Goal: Find specific page/section: Find specific page/section

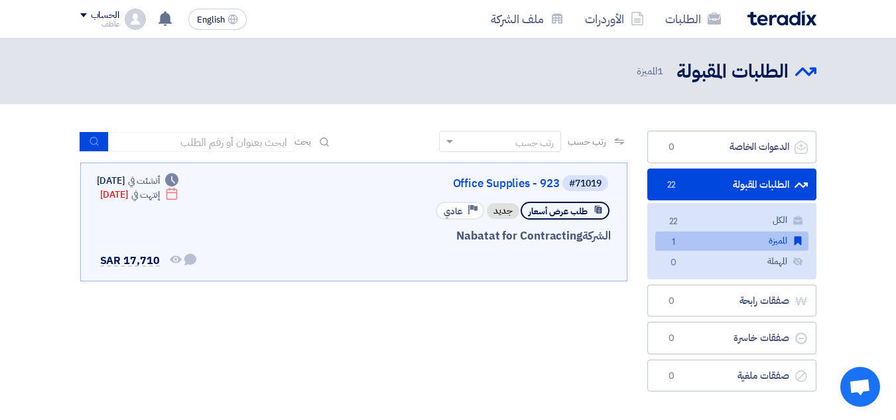
click at [730, 191] on link "الطلبات المقبولة الطلبات المقبولة 22" at bounding box center [731, 184] width 169 height 32
click at [730, 186] on link "الطلبات المقبولة الطلبات المقبولة 22" at bounding box center [731, 184] width 169 height 32
click at [698, 178] on link "الطلبات المقبولة الطلبات المقبولة 22" at bounding box center [731, 184] width 169 height 32
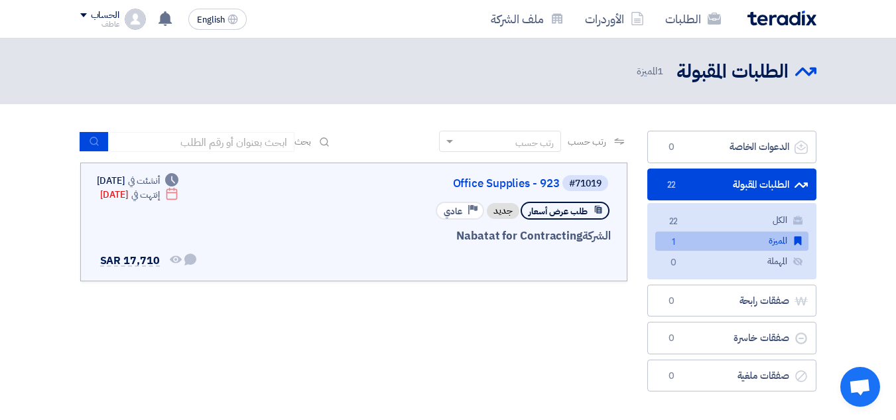
click at [714, 241] on link "المميزة المميزة 1" at bounding box center [731, 240] width 153 height 19
click at [719, 185] on link "الطلبات المقبولة الطلبات المقبولة 22" at bounding box center [731, 184] width 169 height 32
click at [773, 184] on link "الطلبات المقبولة الطلبات المقبولة 22" at bounding box center [731, 184] width 169 height 32
drag, startPoint x: 668, startPoint y: 72, endPoint x: 625, endPoint y: 72, distance: 43.1
click at [626, 72] on div "الطلبات المقبولة الطلبات المقبولة 1 المميزة" at bounding box center [721, 71] width 190 height 26
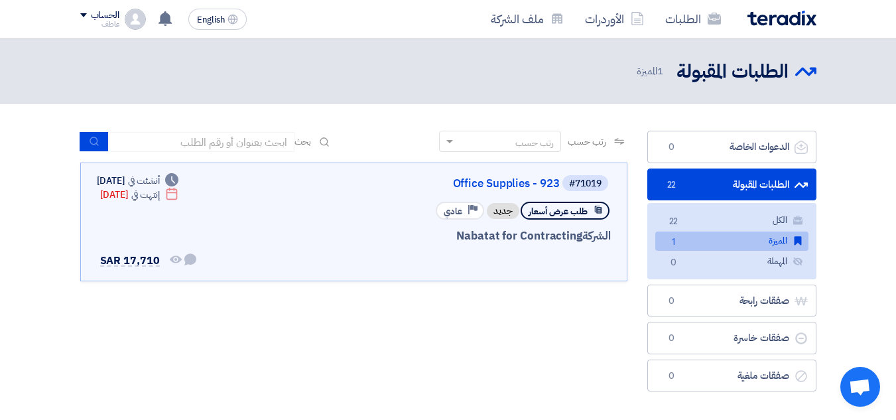
click at [640, 72] on span "1 المميزة" at bounding box center [651, 71] width 29 height 15
drag, startPoint x: 730, startPoint y: 76, endPoint x: 755, endPoint y: 74, distance: 24.6
click at [731, 76] on h2 "الطلبات المقبولة" at bounding box center [732, 72] width 112 height 26
click at [822, 68] on div "الطلبات المقبولة الطلبات المقبولة 1 المميزة" at bounding box center [448, 71] width 756 height 26
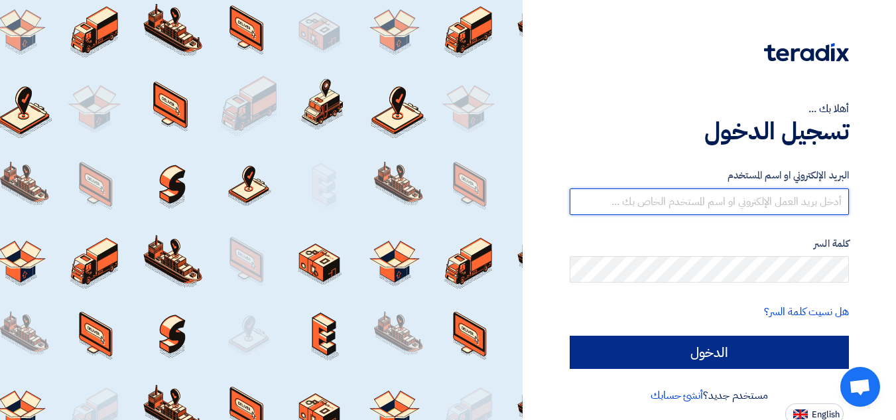
type input "[EMAIL_ADDRESS][DOMAIN_NAME]"
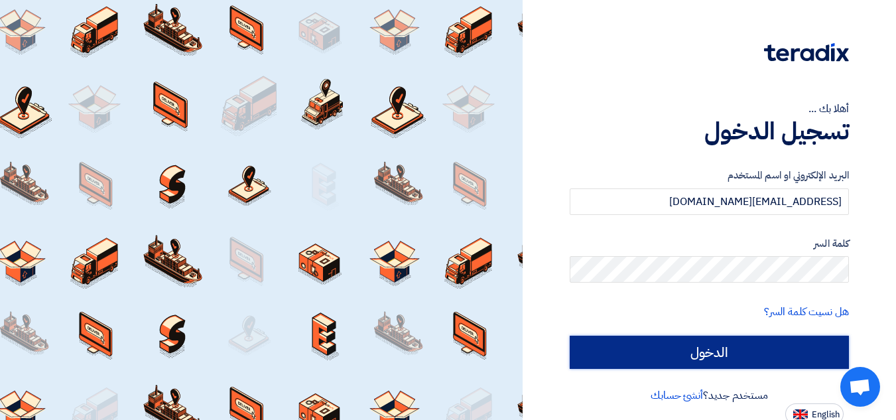
click at [726, 349] on input "الدخول" at bounding box center [709, 352] width 279 height 33
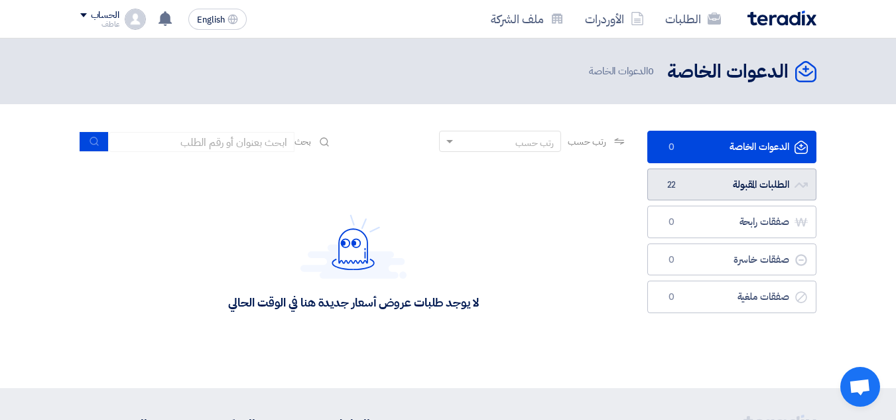
click at [716, 181] on link "الطلبات المقبولة الطلبات المقبولة 22" at bounding box center [731, 184] width 169 height 32
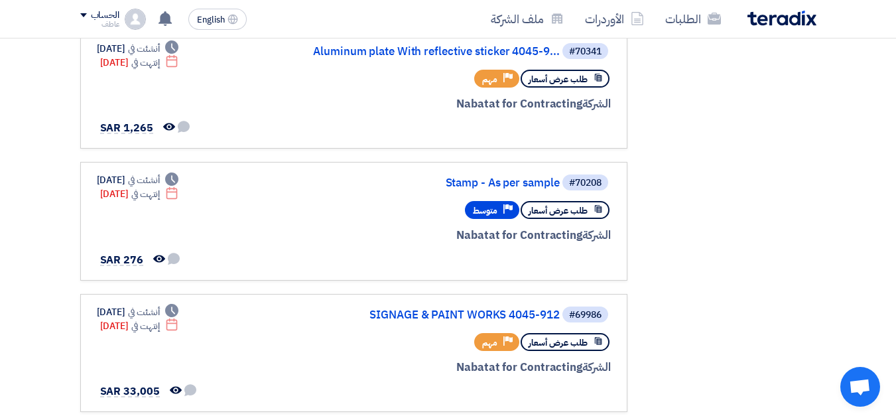
scroll to position [530, 0]
